Goal: Transaction & Acquisition: Purchase product/service

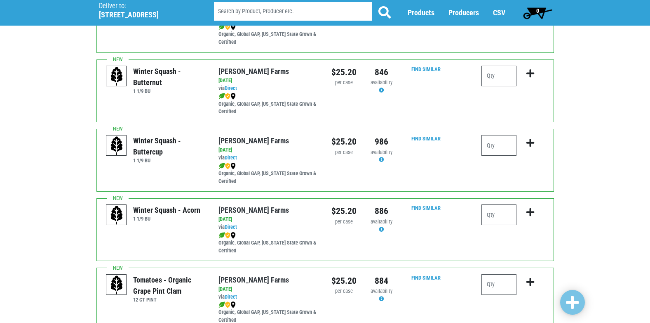
scroll to position [330, 0]
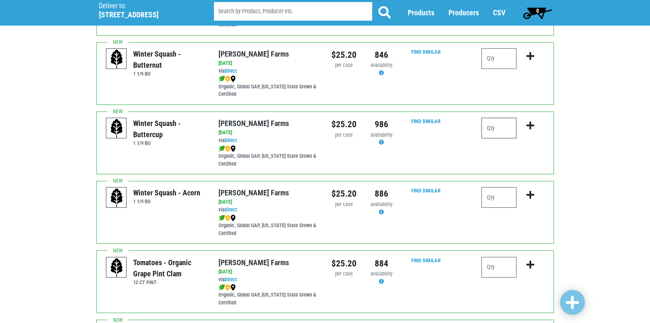
click at [495, 130] on input "number" at bounding box center [499, 128] width 35 height 21
type input "1"
click at [528, 126] on icon "submit" at bounding box center [531, 125] width 8 height 9
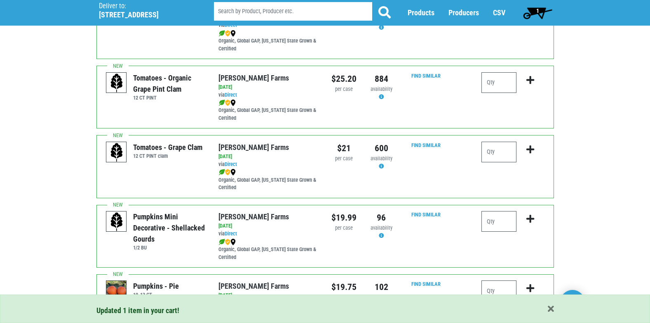
scroll to position [536, 0]
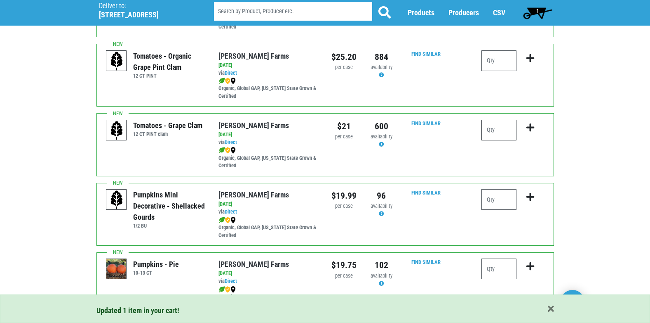
click at [490, 130] on input "number" at bounding box center [499, 130] width 35 height 21
type input "1"
click at [532, 127] on icon "submit" at bounding box center [531, 127] width 8 height 9
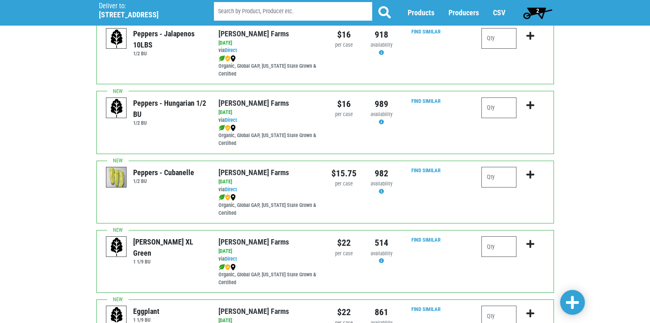
scroll to position [1155, 0]
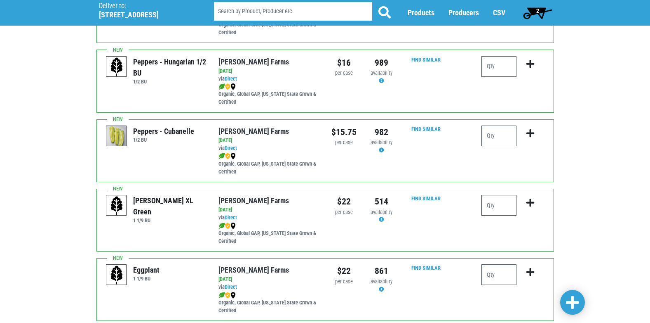
click at [501, 200] on input "number" at bounding box center [499, 205] width 35 height 21
type input "2"
click at [526, 205] on button "submit" at bounding box center [530, 208] width 19 height 26
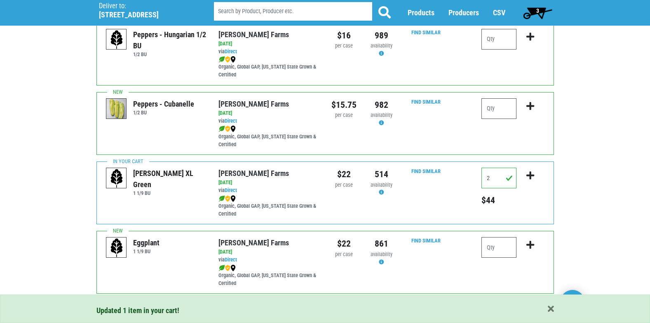
scroll to position [1205, 0]
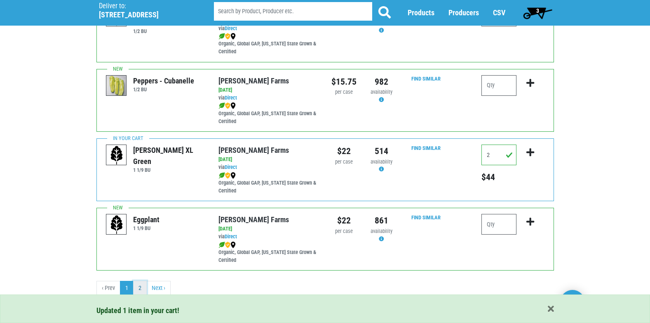
click at [142, 289] on link "2" at bounding box center [140, 287] width 14 height 15
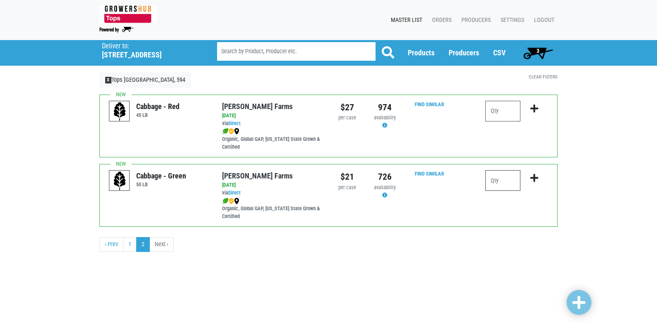
click at [497, 182] on input "number" at bounding box center [502, 180] width 35 height 21
type input "1"
click at [532, 174] on icon "submit" at bounding box center [534, 177] width 8 height 9
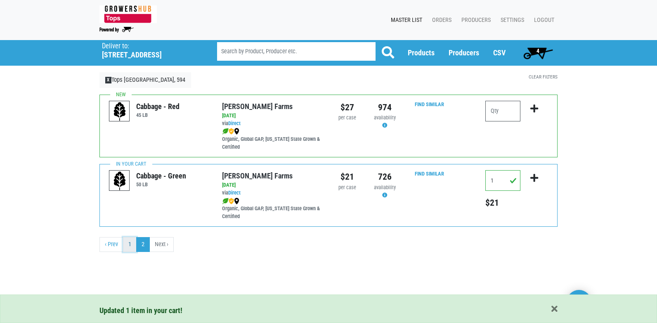
click at [136, 245] on link "1" at bounding box center [130, 244] width 14 height 15
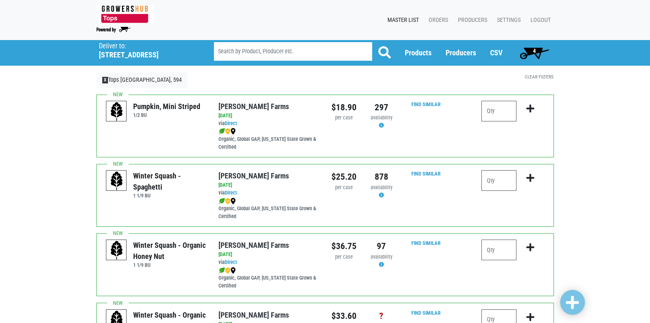
click at [534, 54] on span "4" at bounding box center [534, 50] width 3 height 7
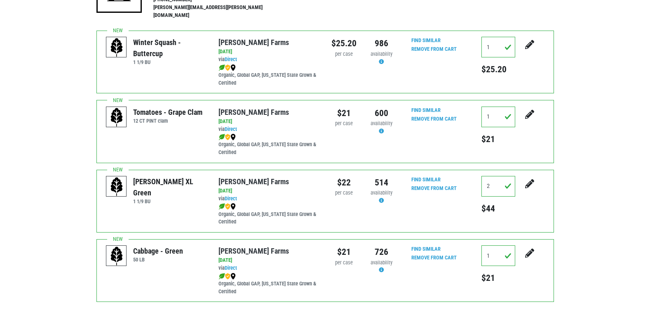
scroll to position [165, 0]
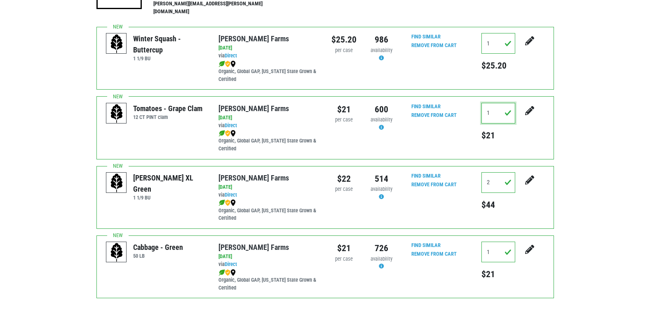
click at [492, 106] on input "1" at bounding box center [499, 113] width 34 height 21
type input "2"
click at [520, 103] on button "submit" at bounding box center [530, 116] width 21 height 26
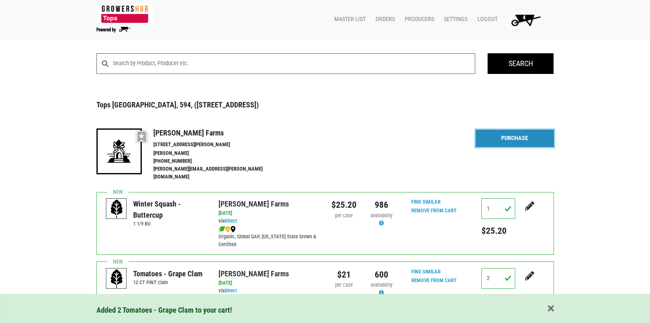
click at [523, 139] on link "Purchase" at bounding box center [515, 138] width 78 height 17
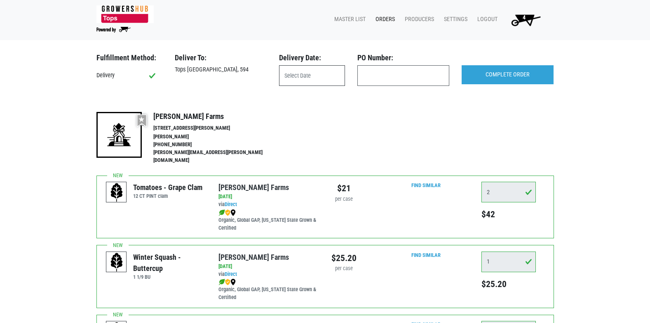
click at [308, 81] on input "text" at bounding box center [312, 75] width 66 height 21
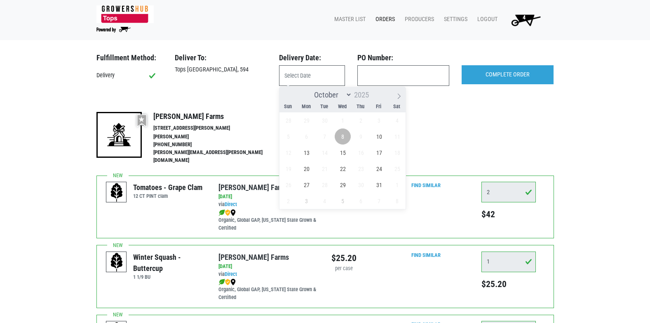
click at [344, 134] on span "8" at bounding box center [343, 136] width 16 height 16
type input "[DATE]"
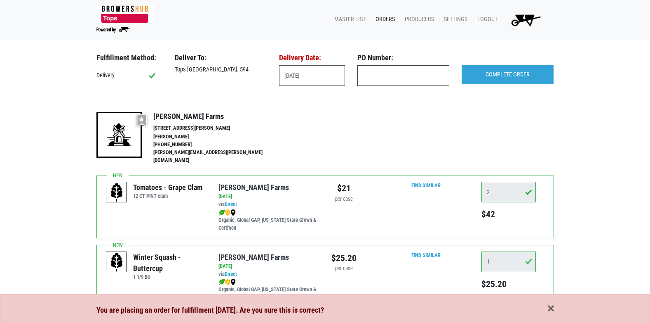
click at [379, 73] on input "text" at bounding box center [404, 75] width 92 height 21
type input "594"
click at [541, 79] on input "COMPLETE ORDER" at bounding box center [508, 74] width 92 height 19
